Goal: Task Accomplishment & Management: Use online tool/utility

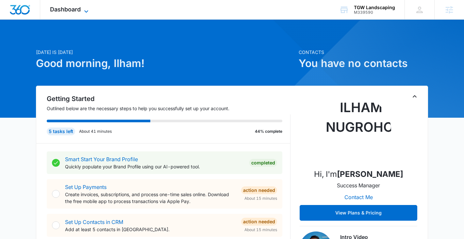
click at [80, 12] on span "Dashboard" at bounding box center [65, 9] width 31 height 7
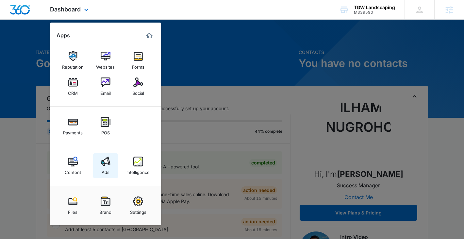
click at [108, 164] on img at bounding box center [106, 161] width 10 height 10
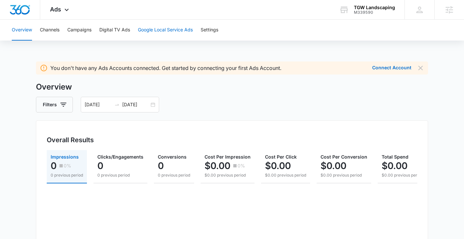
click at [180, 34] on button "Google Local Service Ads" at bounding box center [165, 30] width 55 height 21
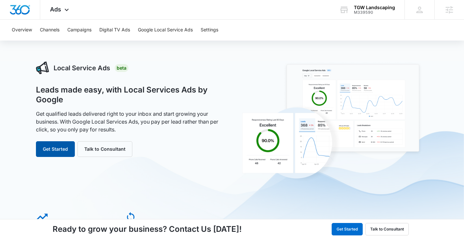
click at [65, 145] on button "Get Started" at bounding box center [55, 149] width 39 height 16
